Goal: Find contact information: Find contact information

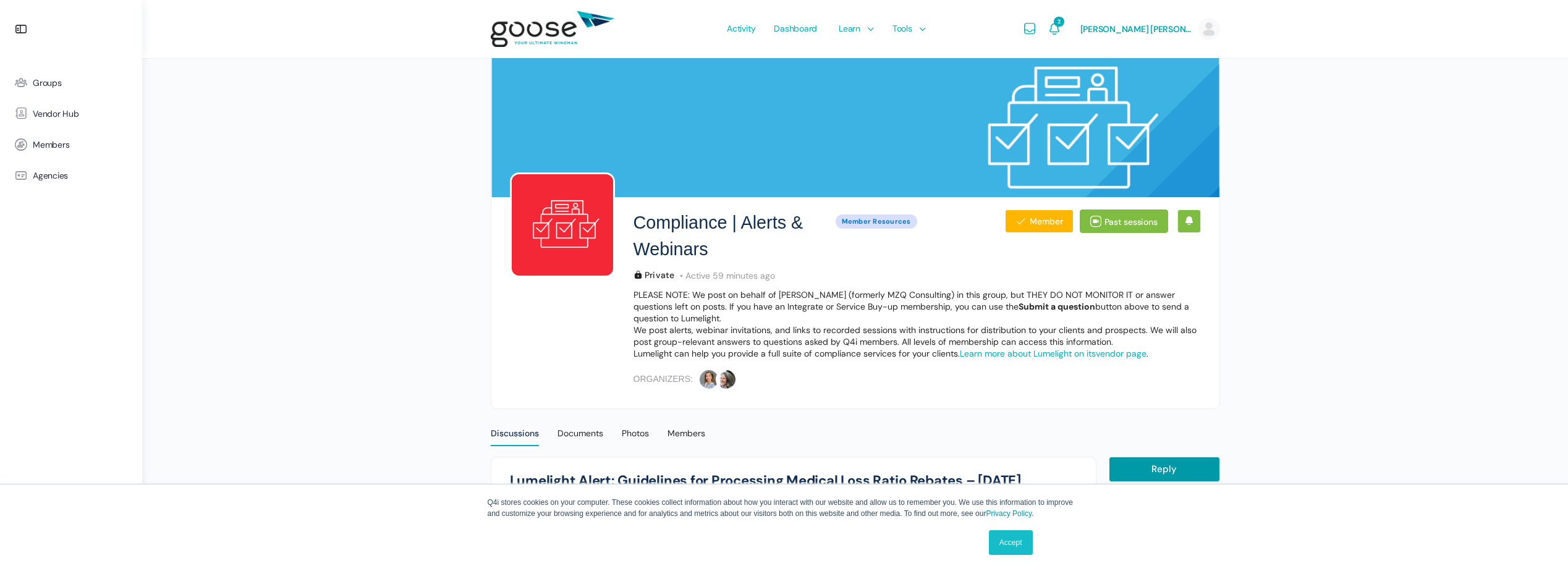
click at [71, 116] on span "Vendor Hub" at bounding box center [56, 113] width 46 height 11
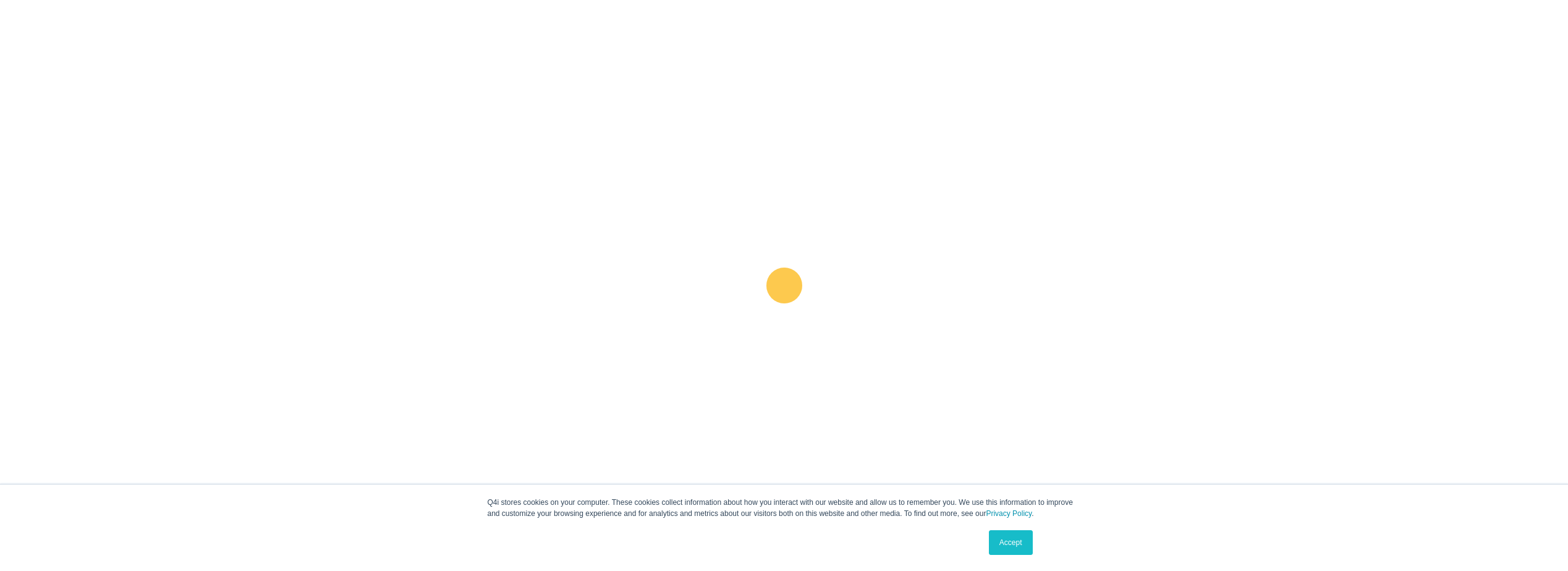
click at [1008, 544] on link "Accept" at bounding box center [1010, 542] width 44 height 25
click at [1008, 544] on e-page-transition at bounding box center [784, 285] width 1568 height 571
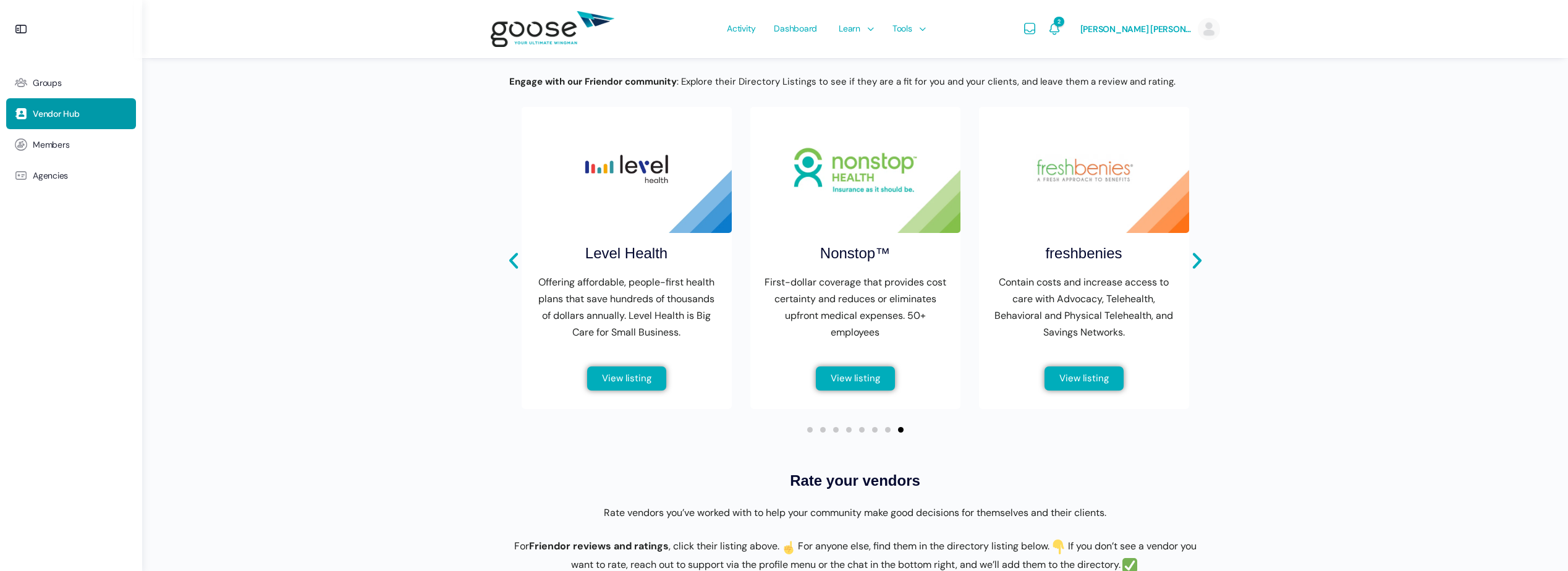
scroll to position [432, 0]
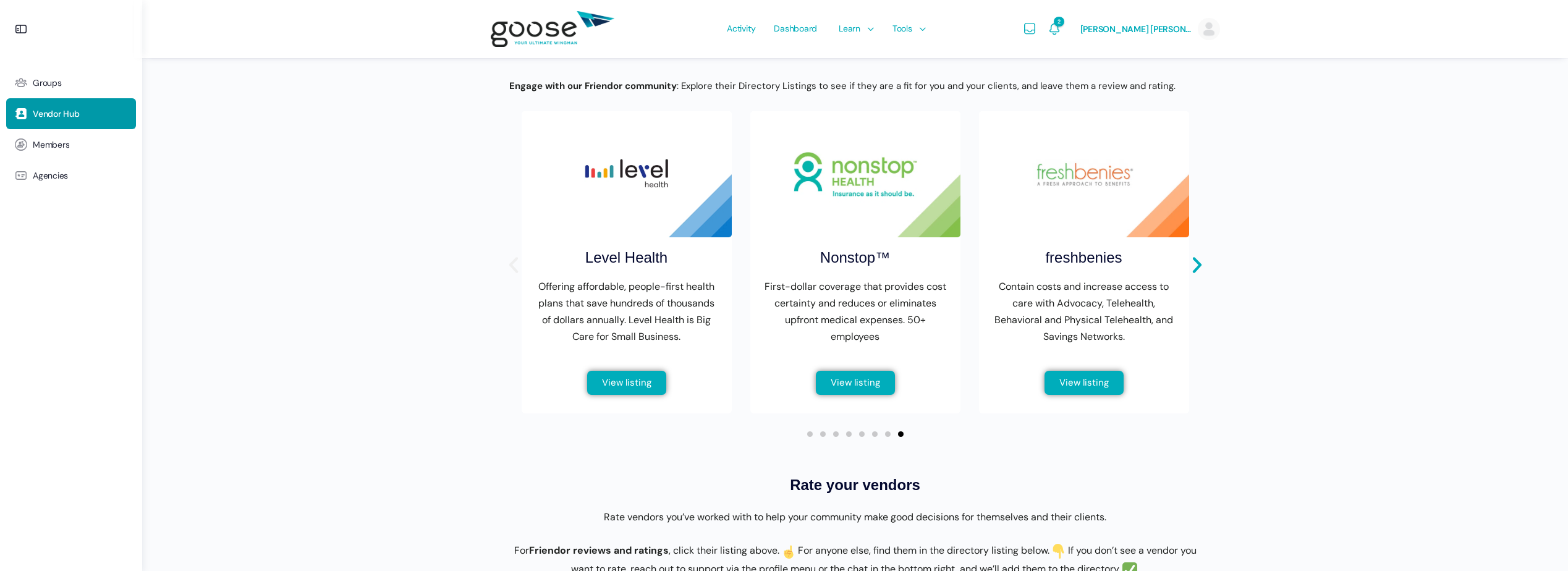
click at [509, 275] on icon "Previous slide" at bounding box center [514, 265] width 21 height 21
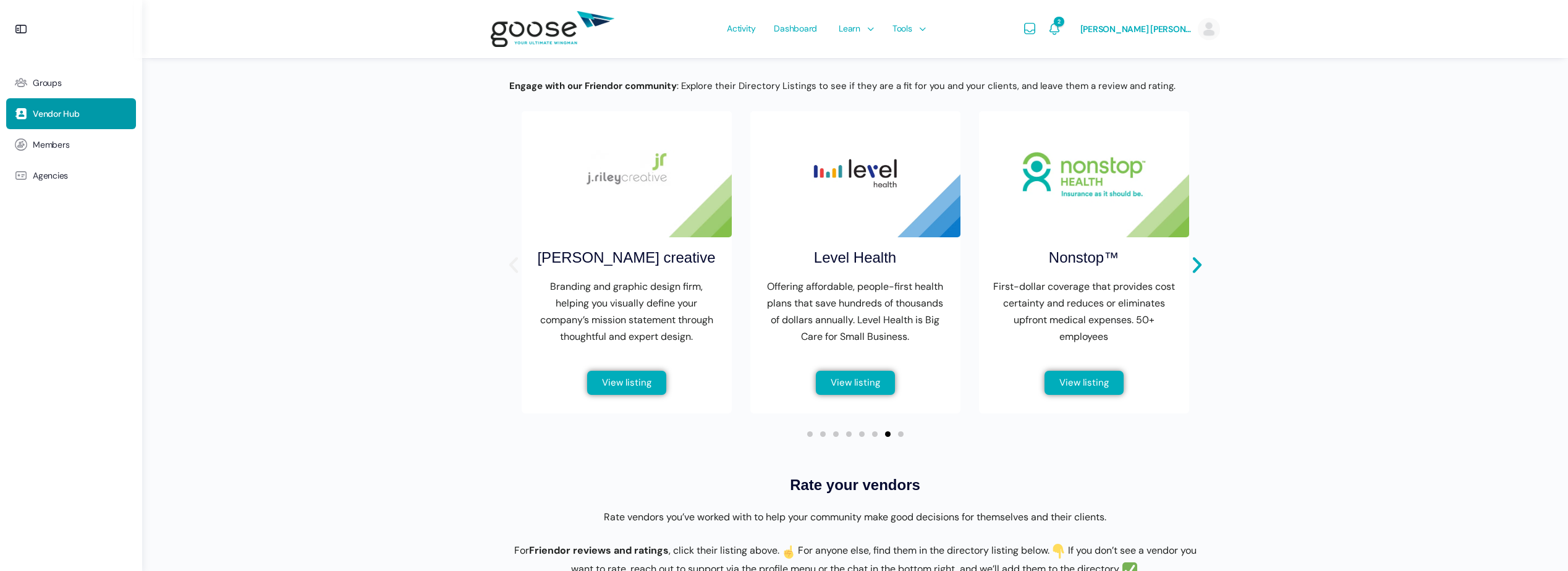
click at [509, 275] on icon "Previous slide" at bounding box center [514, 265] width 21 height 21
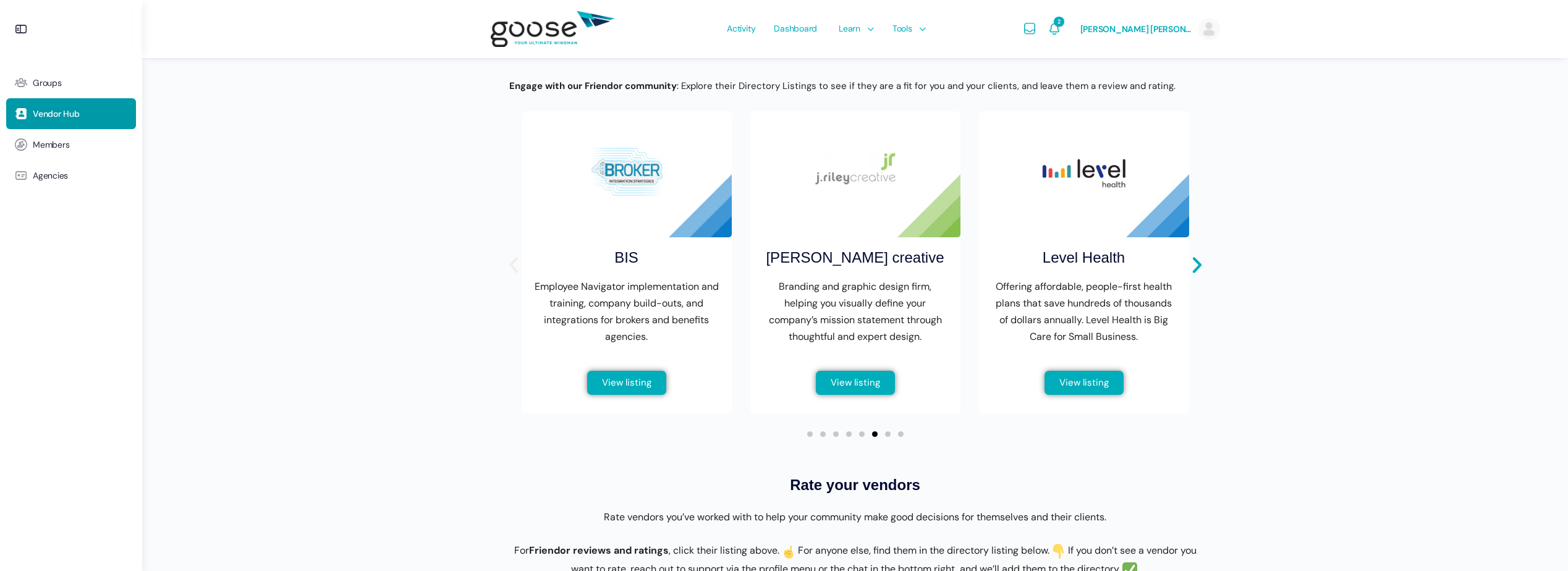
click at [509, 275] on icon "Previous slide" at bounding box center [514, 265] width 21 height 21
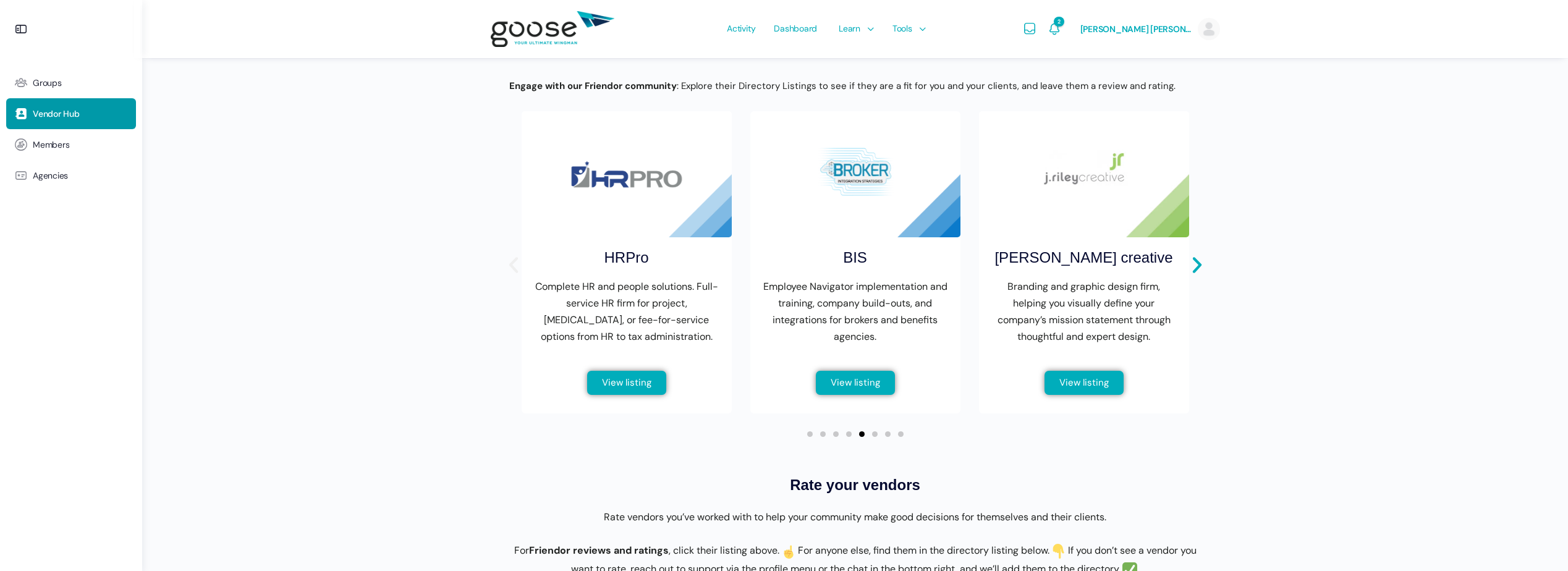
click at [509, 275] on icon "Previous slide" at bounding box center [514, 265] width 21 height 21
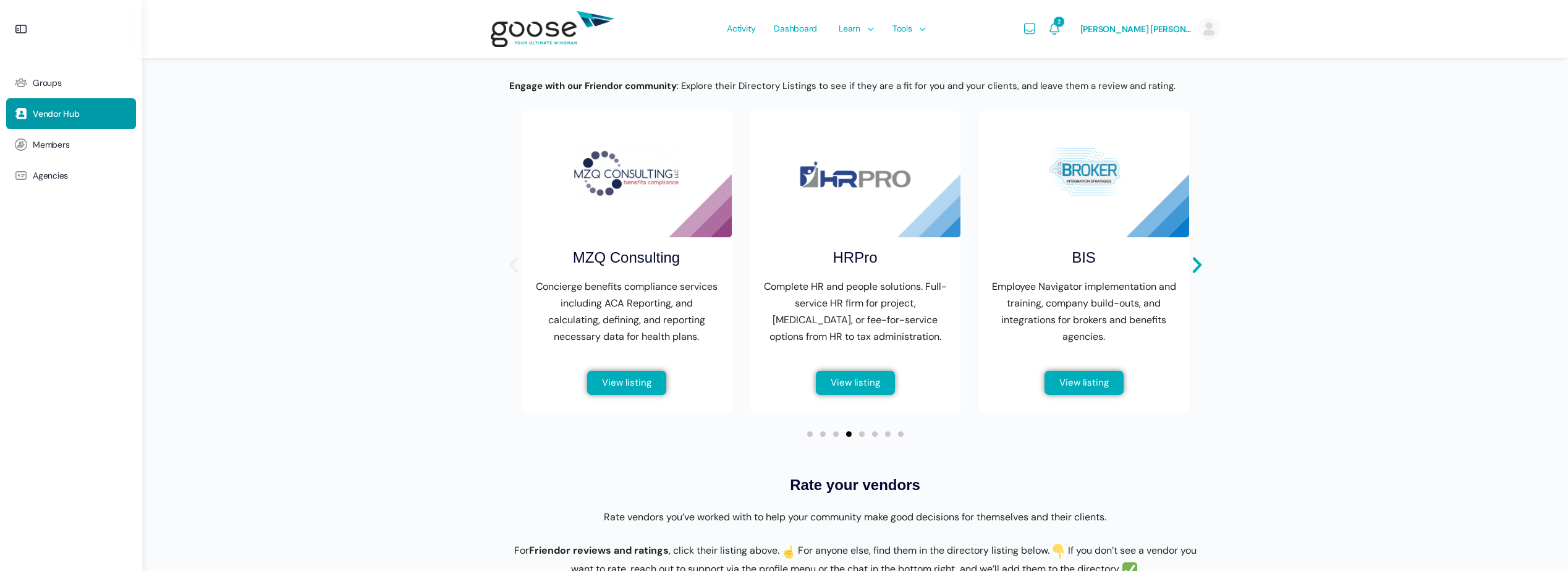
click at [509, 275] on icon "Previous slide" at bounding box center [514, 265] width 21 height 21
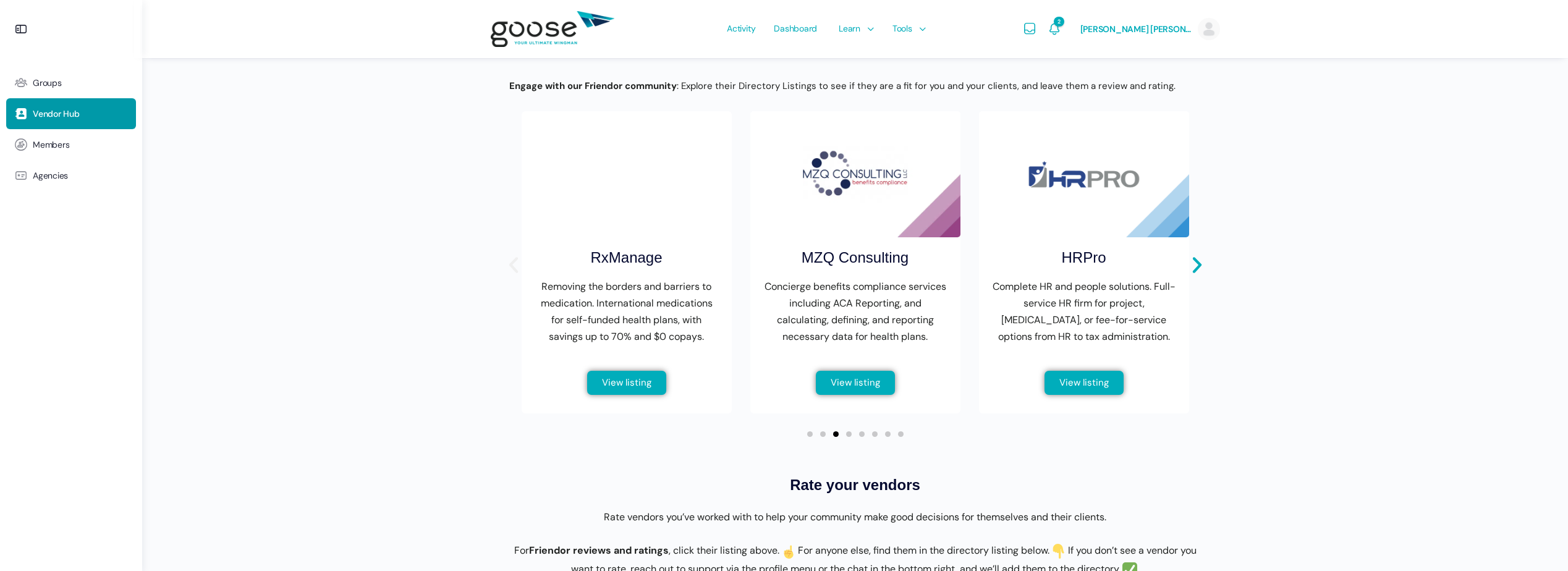
click at [509, 275] on icon "Previous slide" at bounding box center [514, 265] width 21 height 21
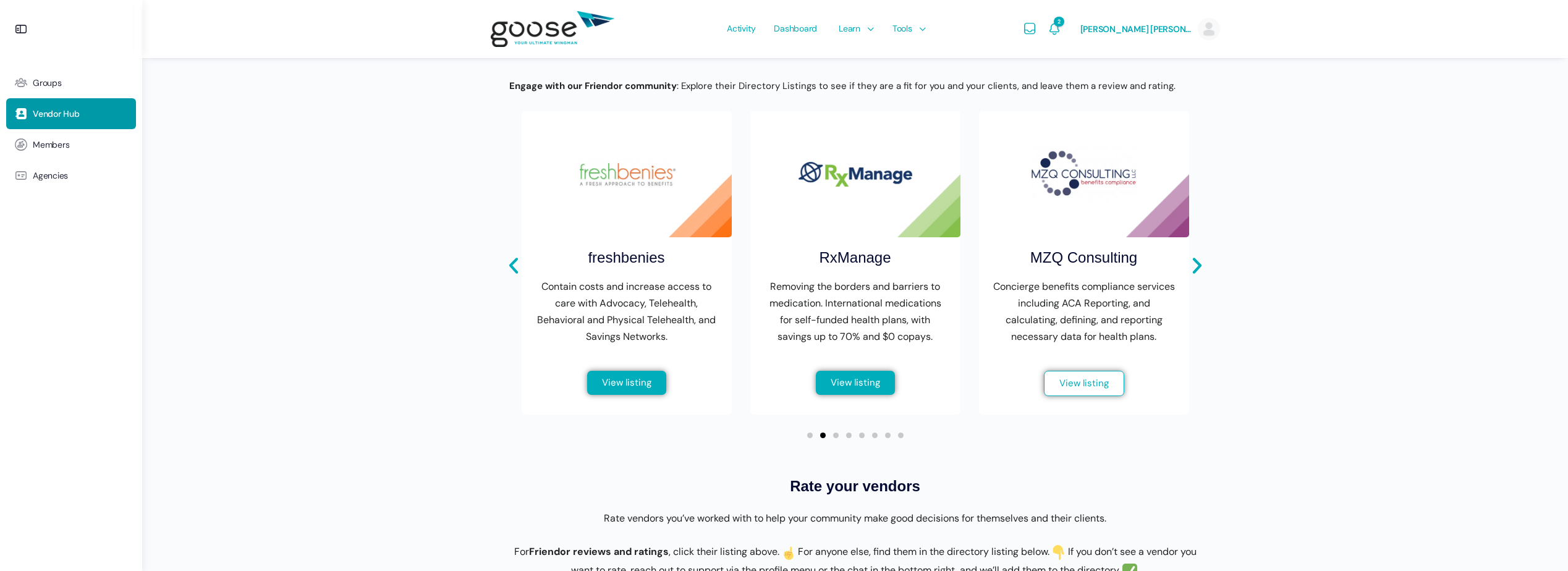
click at [1108, 388] on span "View listing" at bounding box center [1084, 383] width 50 height 9
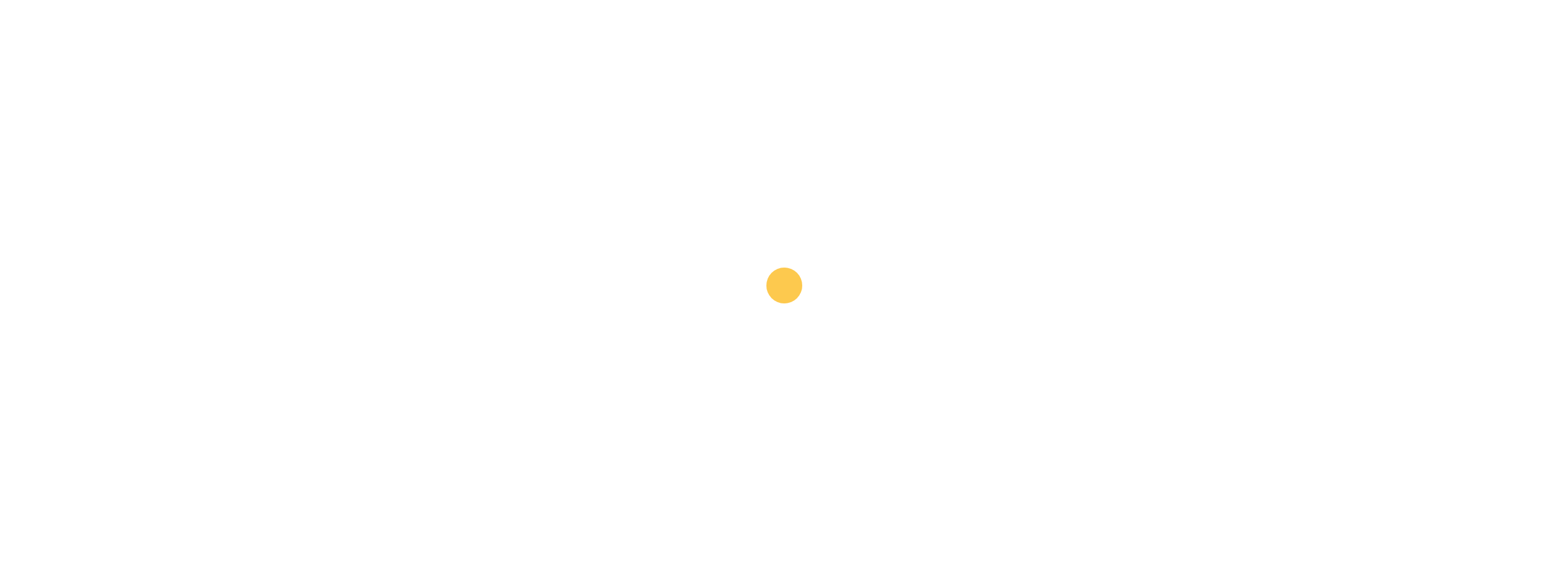
click at [1108, 393] on e-page-transition at bounding box center [784, 285] width 1568 height 571
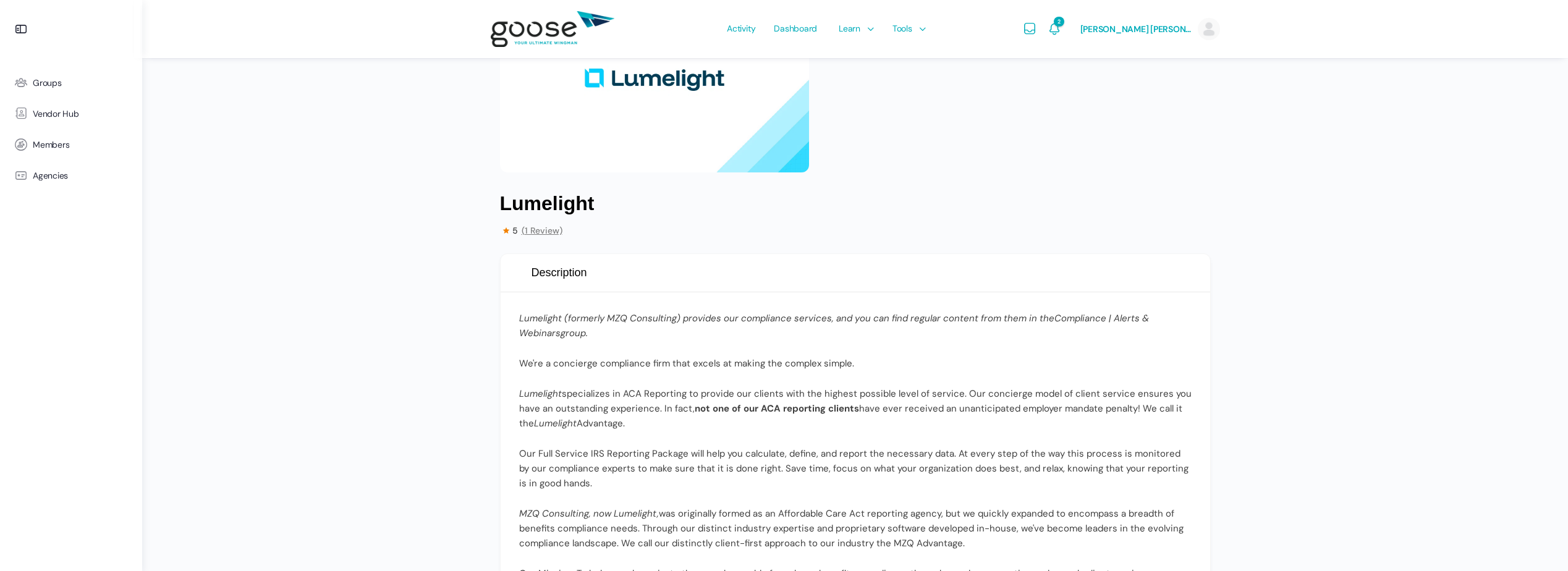
scroll to position [186, 0]
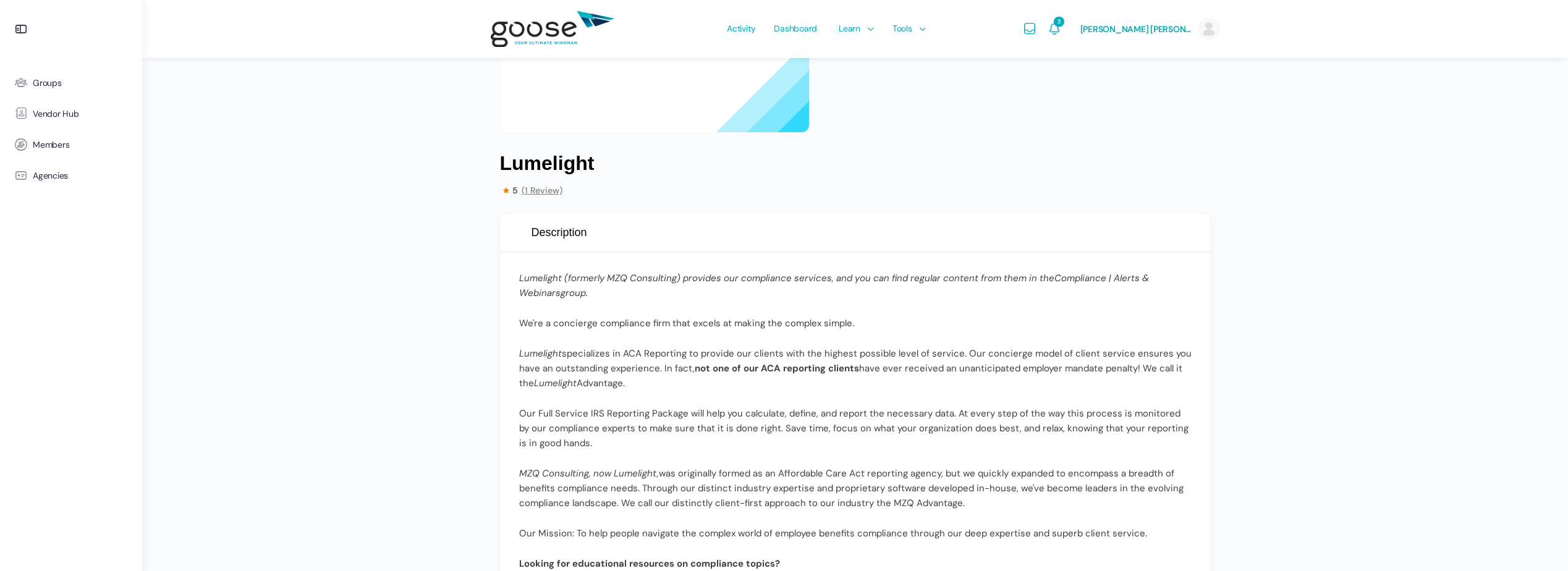
click at [546, 192] on span "(1 Review)" at bounding box center [542, 191] width 41 height 8
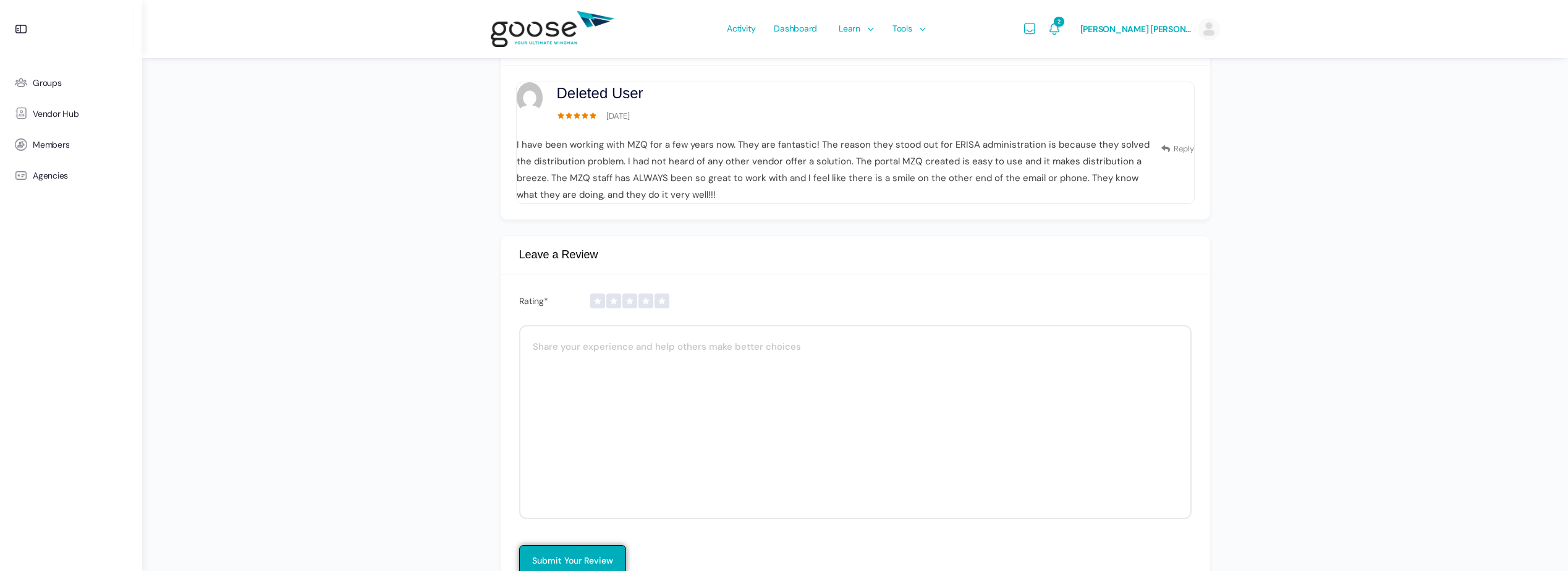
scroll to position [1653, 0]
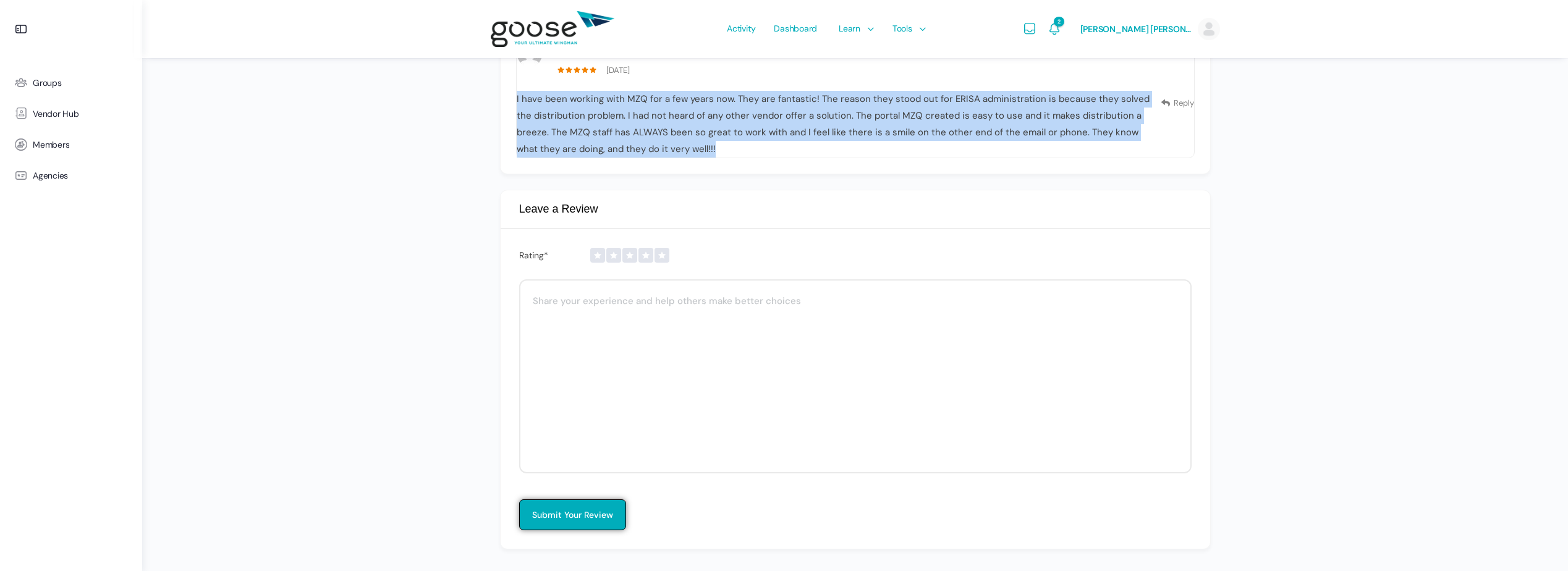
copy p "I have been working with MZQ for a few years now. They are fantastic! The reaso…"
drag, startPoint x: 656, startPoint y: 151, endPoint x: 515, endPoint y: 101, distance: 149.6
click at [515, 101] on li "Deleted User [DATE] Reply" at bounding box center [855, 97] width 710 height 154
click at [515, 101] on li "Deleted User 20 August, 2023 Reply" at bounding box center [855, 97] width 710 height 154
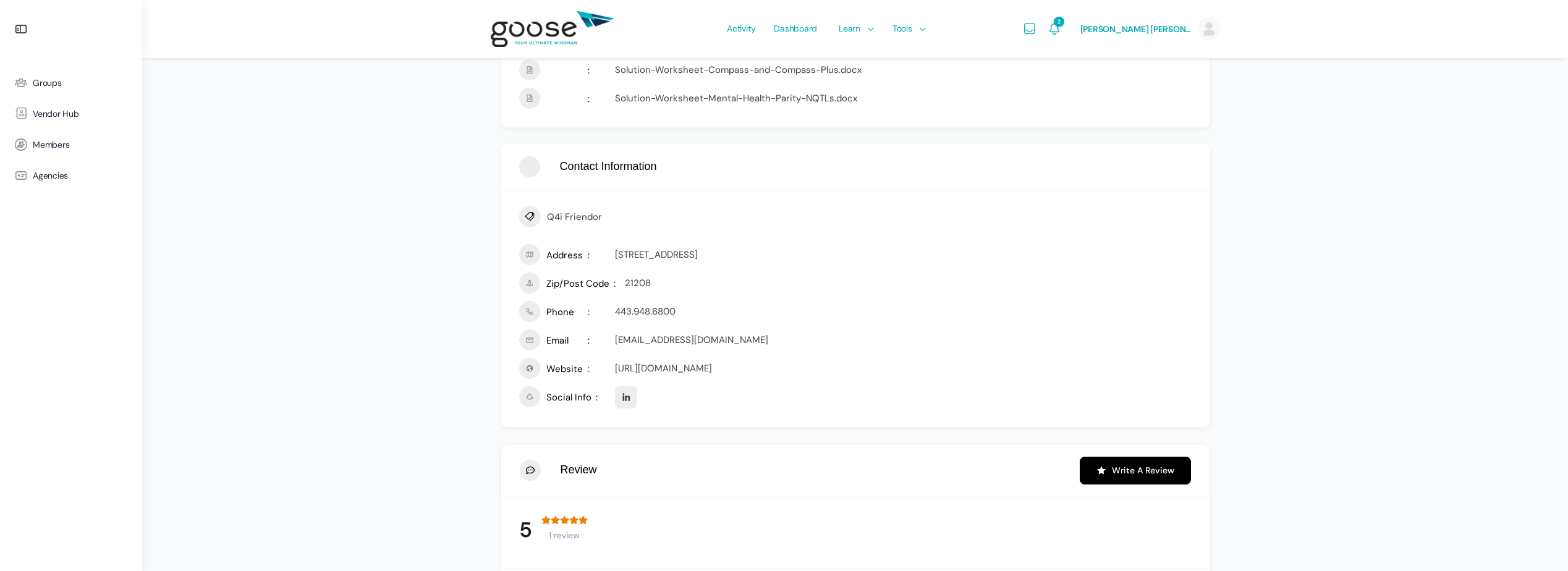
scroll to position [1096, 0]
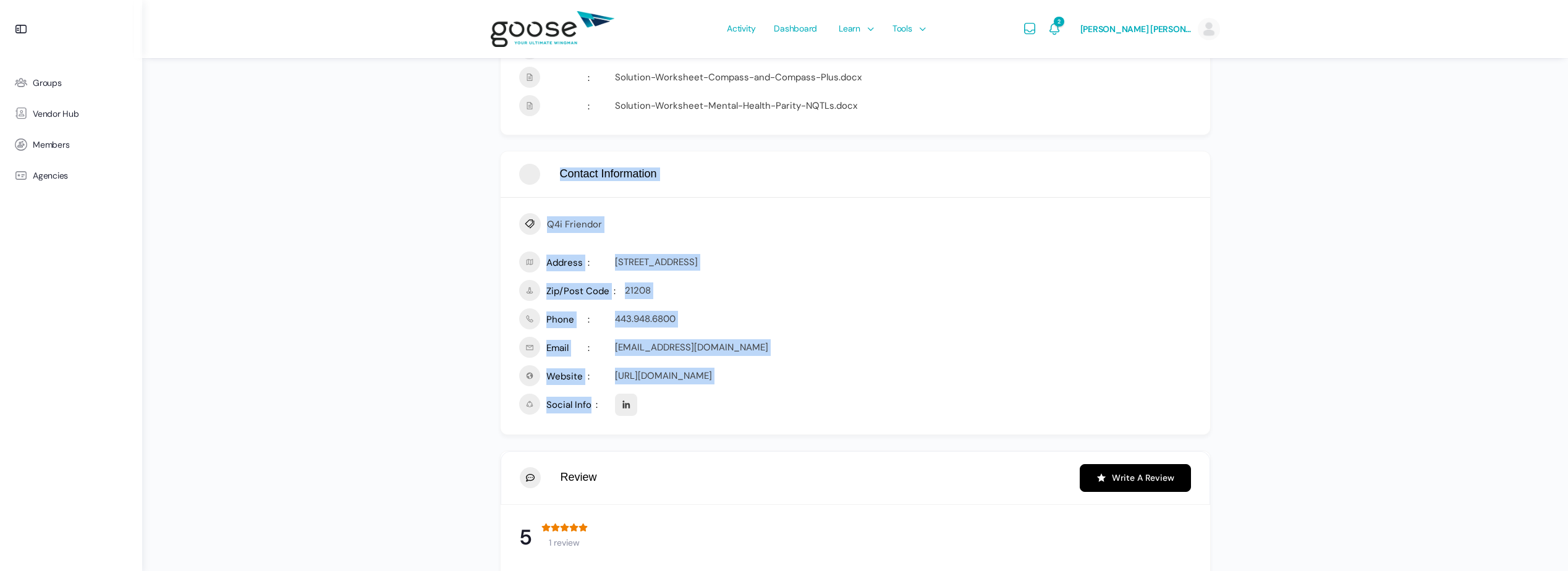
drag, startPoint x: 729, startPoint y: 406, endPoint x: 501, endPoint y: 184, distance: 318.2
click at [501, 184] on section "Contact Information Q4i Friendor Address 1829 Reisterstown Rd STE 100, Pikesvil…" at bounding box center [855, 293] width 710 height 284
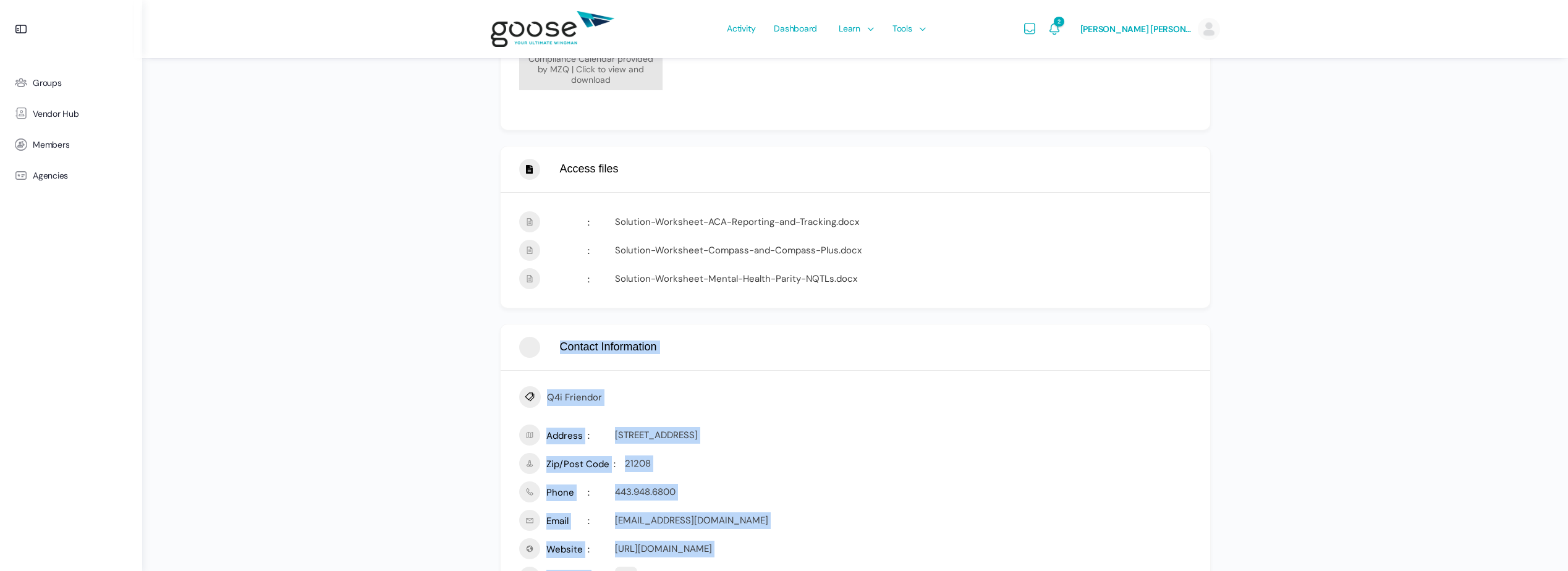
scroll to position [849, 0]
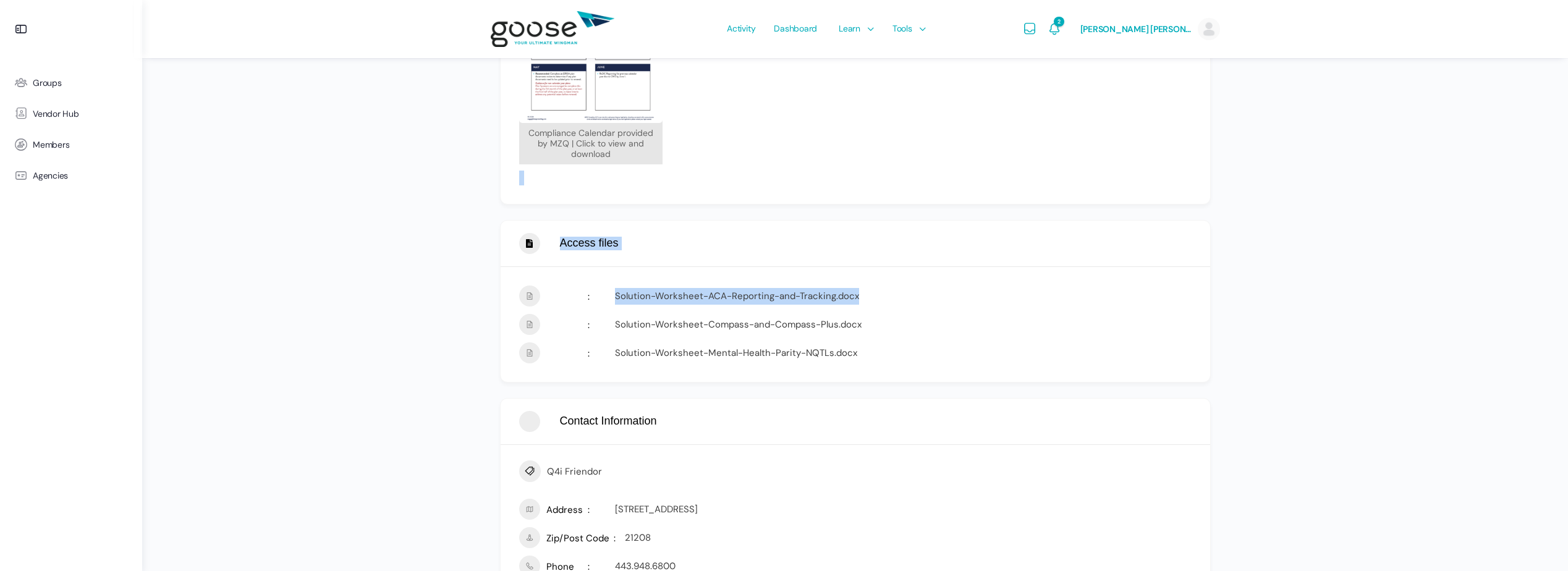
drag, startPoint x: 504, startPoint y: 184, endPoint x: 564, endPoint y: 329, distance: 156.9
click at [564, 328] on div "Go Back Report Abuse × Your Complain * Submit Lumelight 5 (1 Review) Descriptio…" at bounding box center [855, 296] width 710 height 2113
click at [564, 329] on span at bounding box center [568, 326] width 43 height 18
drag, startPoint x: 564, startPoint y: 329, endPoint x: 637, endPoint y: 396, distance: 99.1
click at [566, 335] on div "Solution-Worksheet-ACA-Reporting-and-Tracking.docx Solution-Worksheet-Compass-a…" at bounding box center [855, 324] width 673 height 78
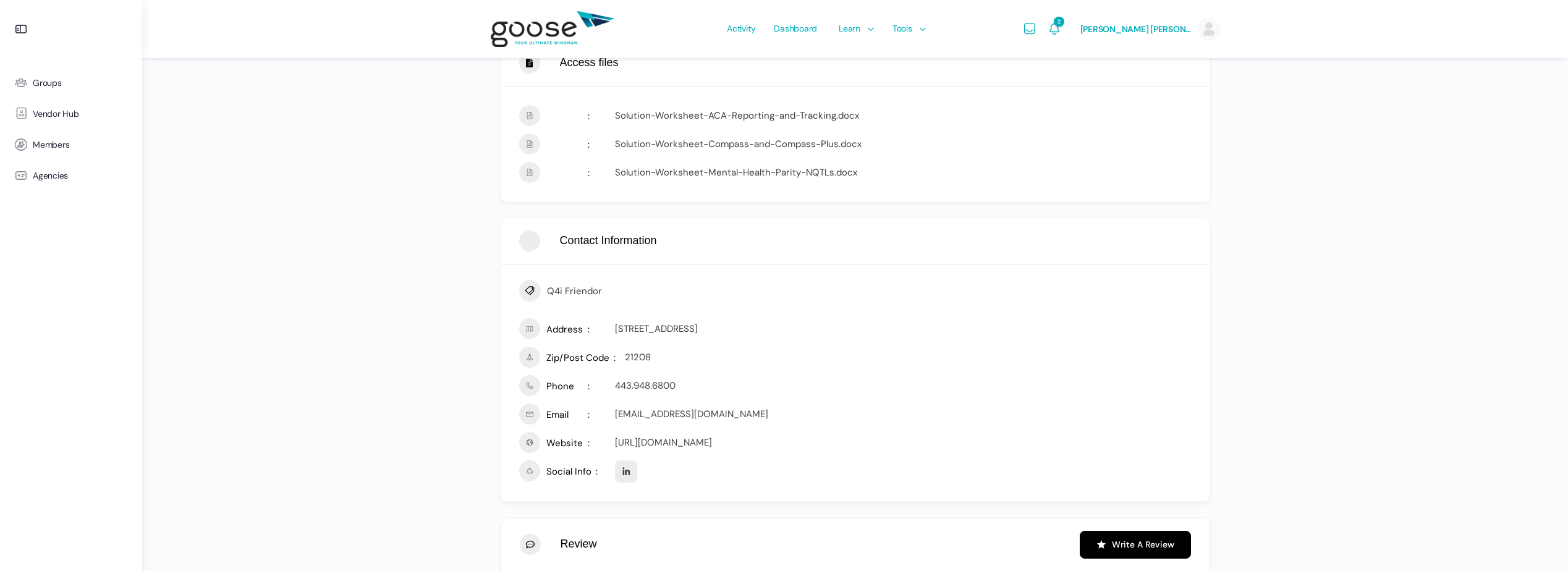
scroll to position [1035, 0]
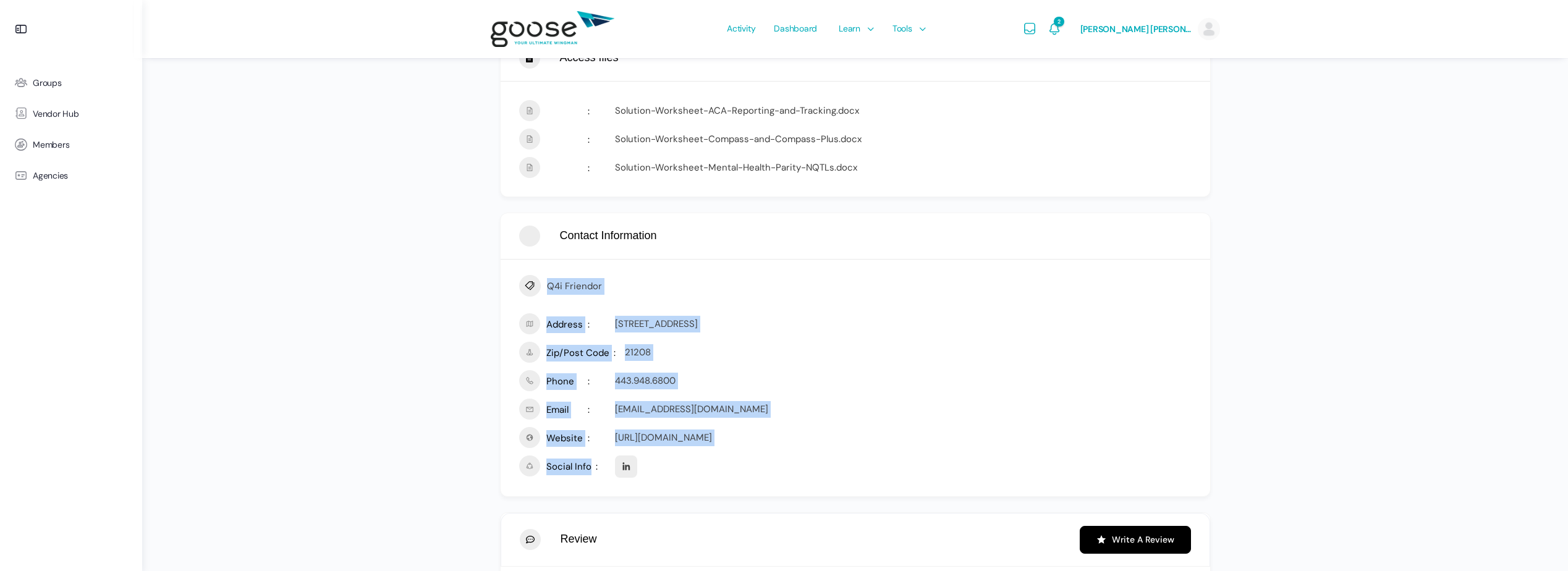
copy div "Q4i Friendor Address 1829 Reisterstown Rd STE 100, Pikesville, MD Zip/Post Code…"
drag, startPoint x: 757, startPoint y: 479, endPoint x: 531, endPoint y: 265, distance: 311.2
click at [531, 265] on div "Q4i Friendor Address 1829 Reisterstown Rd STE 100, Pikesville, MD Zip/Post Code…" at bounding box center [855, 378] width 710 height 237
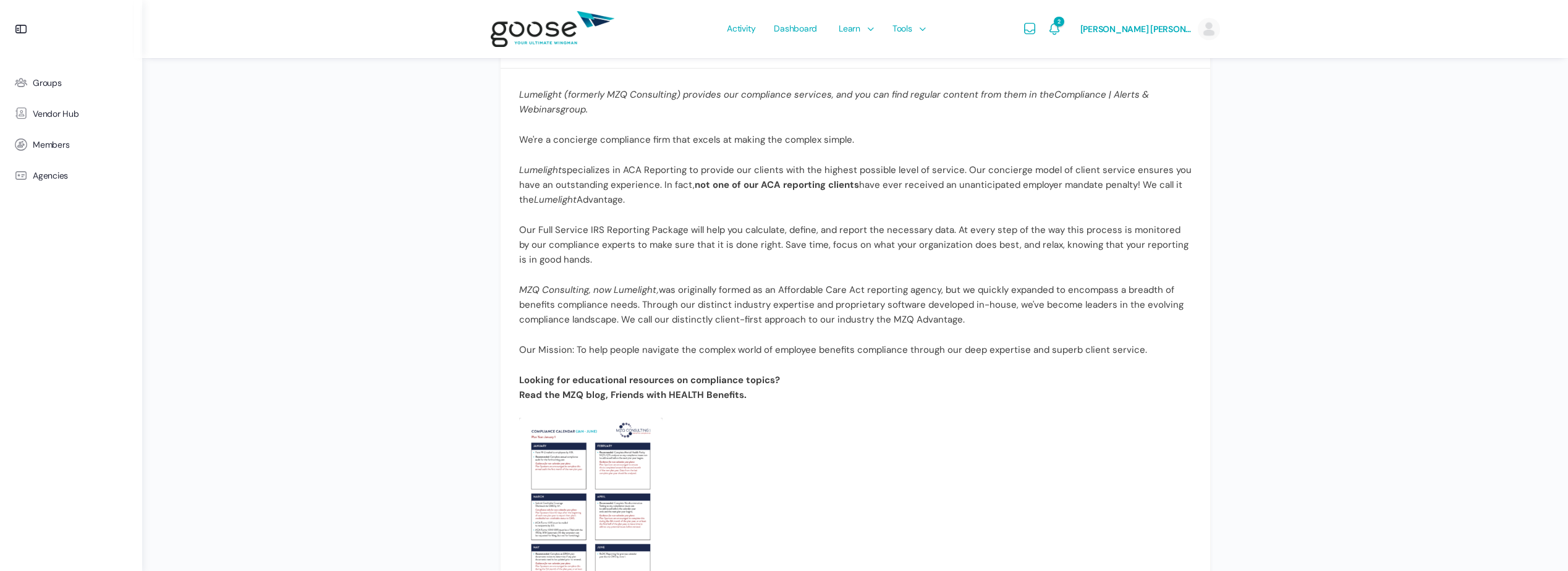
scroll to position [355, 0]
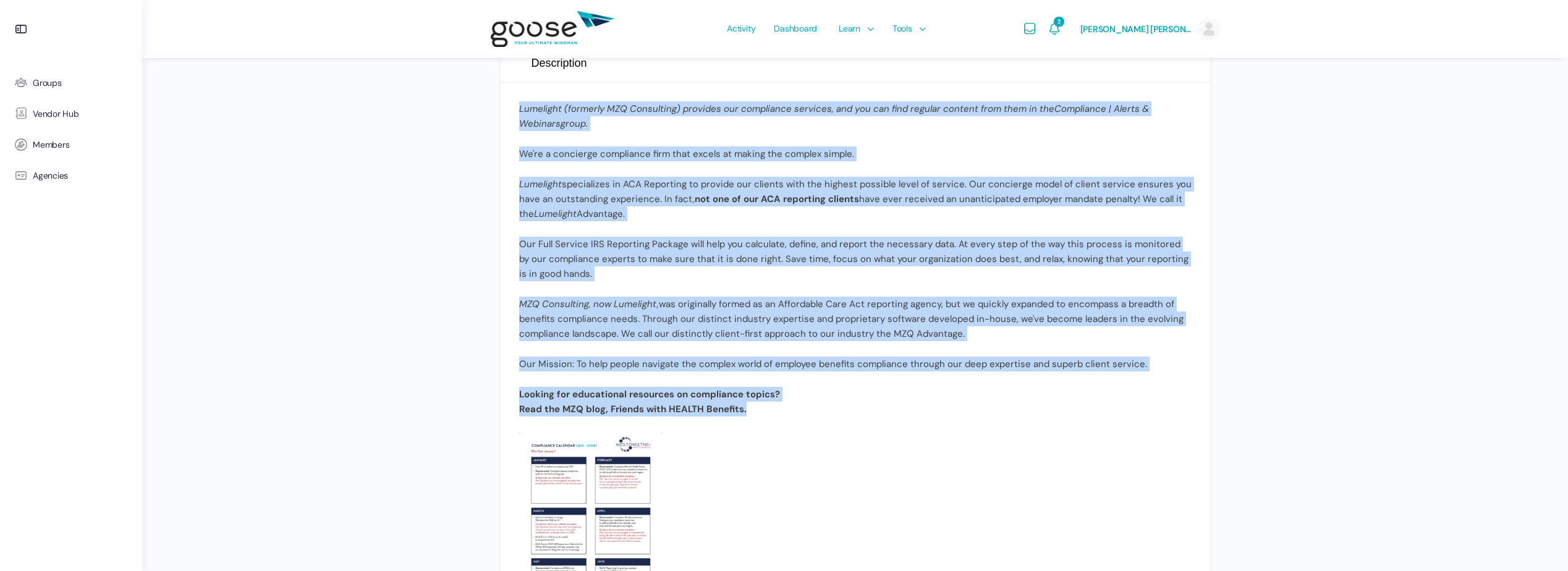
copy div "Lumelight (formerly MZQ Consulting) provides our compliance services, and you c…"
drag, startPoint x: 814, startPoint y: 426, endPoint x: 500, endPoint y: 107, distance: 447.6
click at [500, 106] on section "Description Lumelight (formerly MZQ Consulting) provides our compliance service…" at bounding box center [855, 371] width 710 height 655
